Goal: Task Accomplishment & Management: Manage account settings

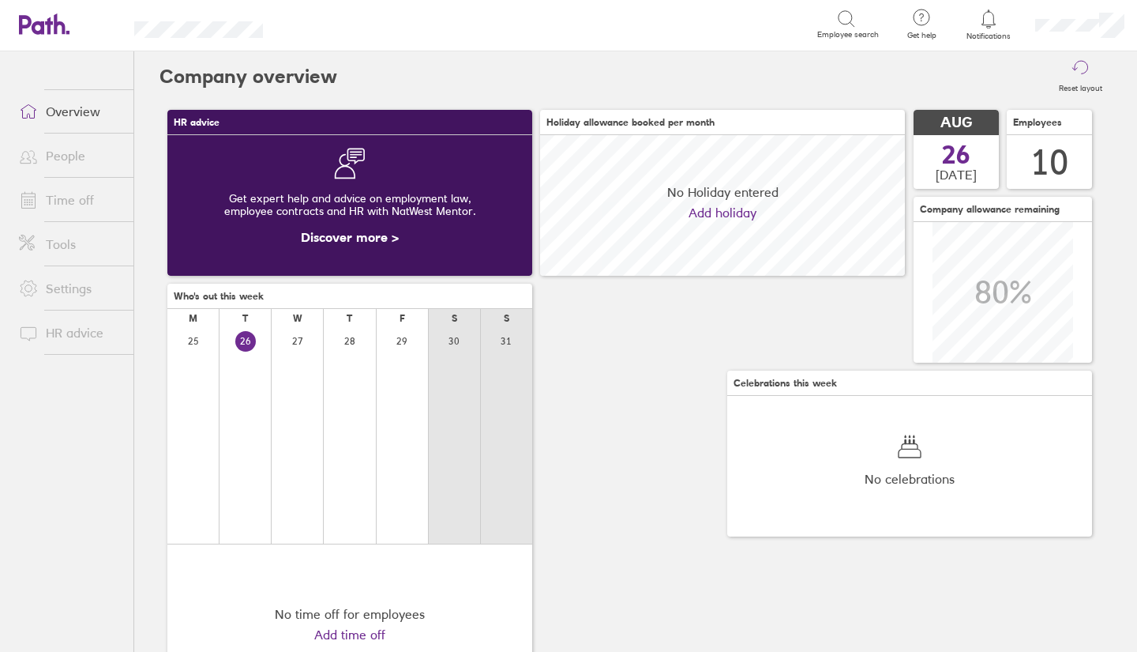
scroll to position [141, 365]
click at [84, 194] on link "Time off" at bounding box center [69, 200] width 127 height 32
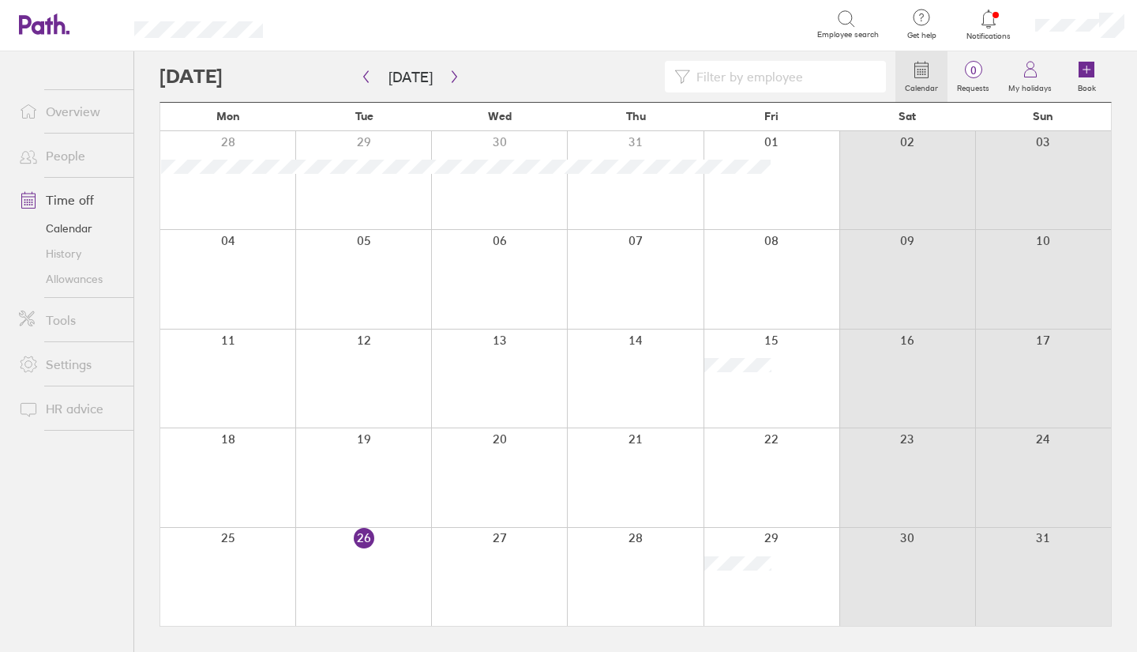
click at [996, 14] on icon at bounding box center [988, 18] width 19 height 19
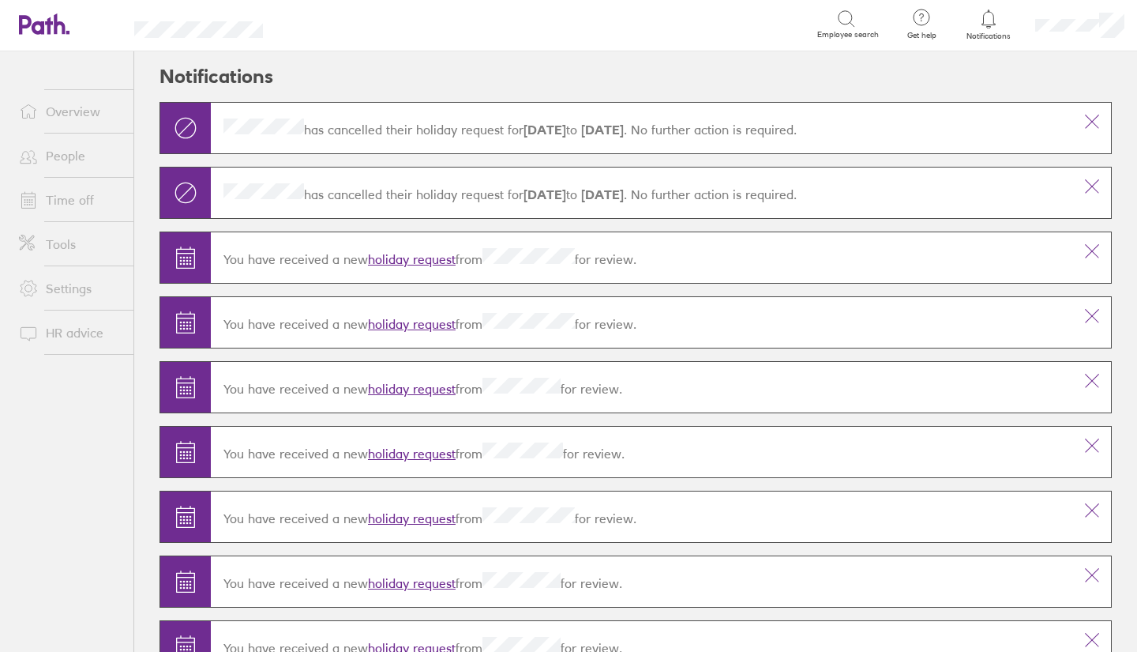
click at [863, 84] on header "Notifications" at bounding box center [636, 76] width 952 height 51
click at [84, 485] on ul "Overview People Time off Tools Settings HR advice" at bounding box center [66, 325] width 133 height 548
click at [933, 73] on header "Notifications" at bounding box center [636, 76] width 952 height 51
